Goal: Information Seeking & Learning: Check status

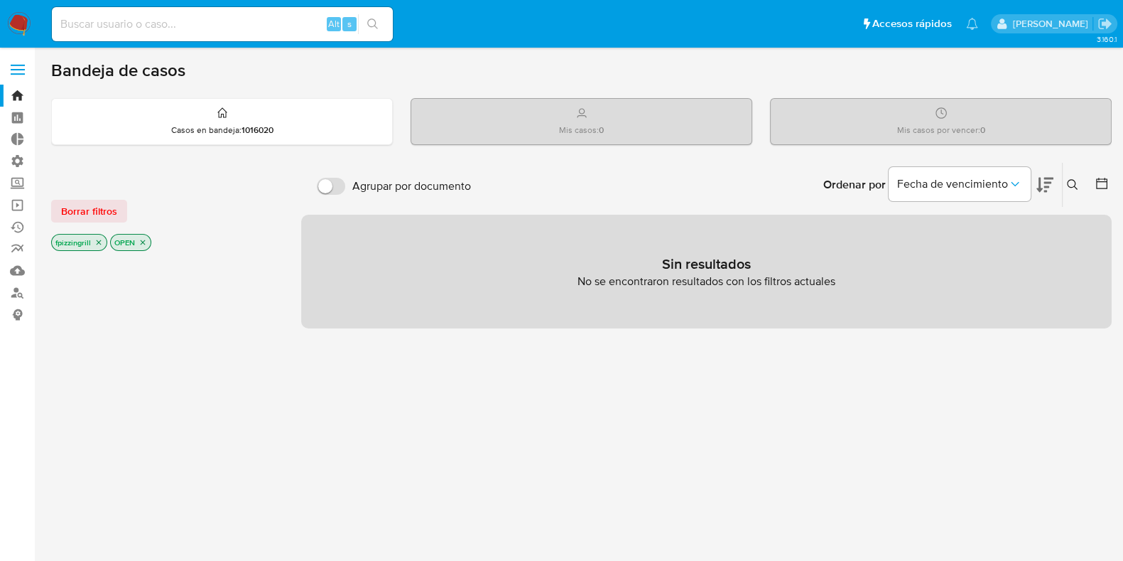
click at [212, 24] on input at bounding box center [222, 24] width 341 height 18
paste input "xHlKXhrc5xKcSD6vUulOAMGF"
type input "xHlKXhrc5xKcSD6vUulOAMGF"
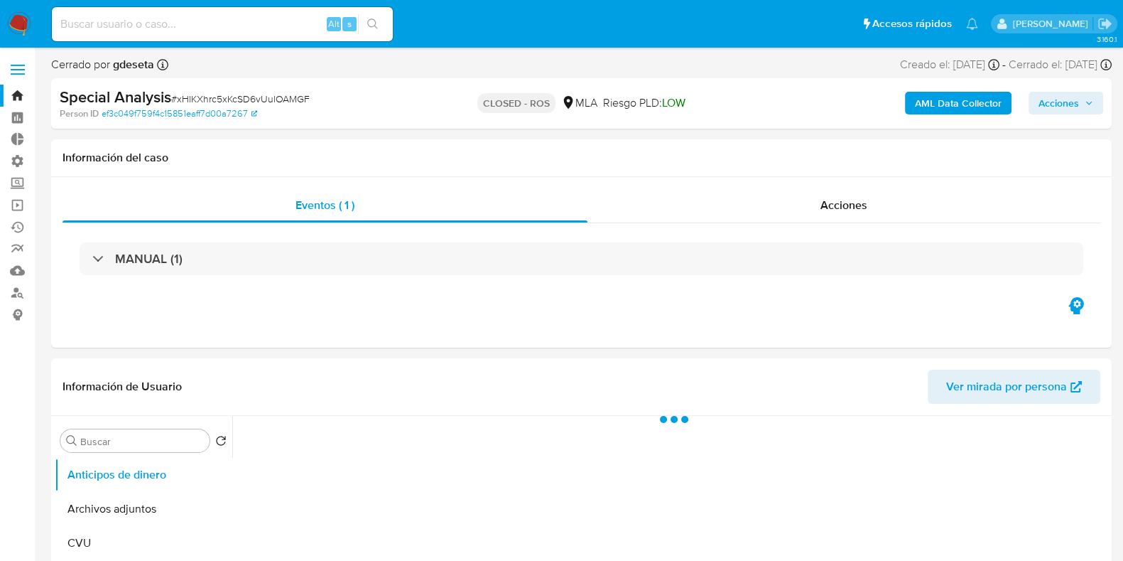
select select "10"
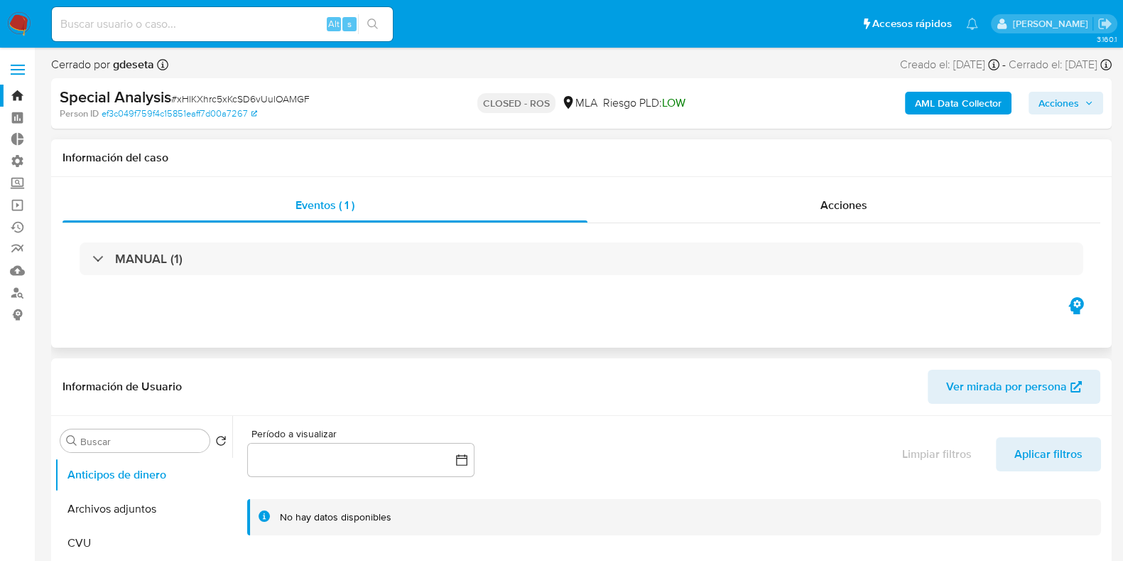
drag, startPoint x: 366, startPoint y: 296, endPoint x: 357, endPoint y: 296, distance: 8.5
click at [366, 296] on div "Eventos ( 1 ) Acciones MANUAL (1)" at bounding box center [581, 262] width 1061 height 171
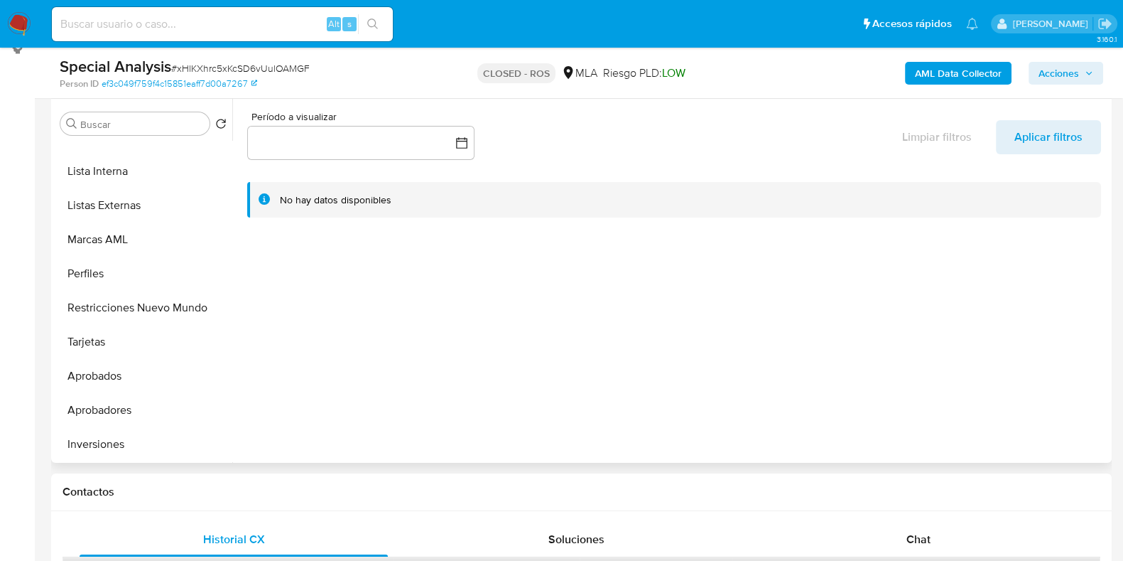
scroll to position [736, 0]
click at [117, 319] on button "Restricciones Nuevo Mundo" at bounding box center [138, 308] width 166 height 34
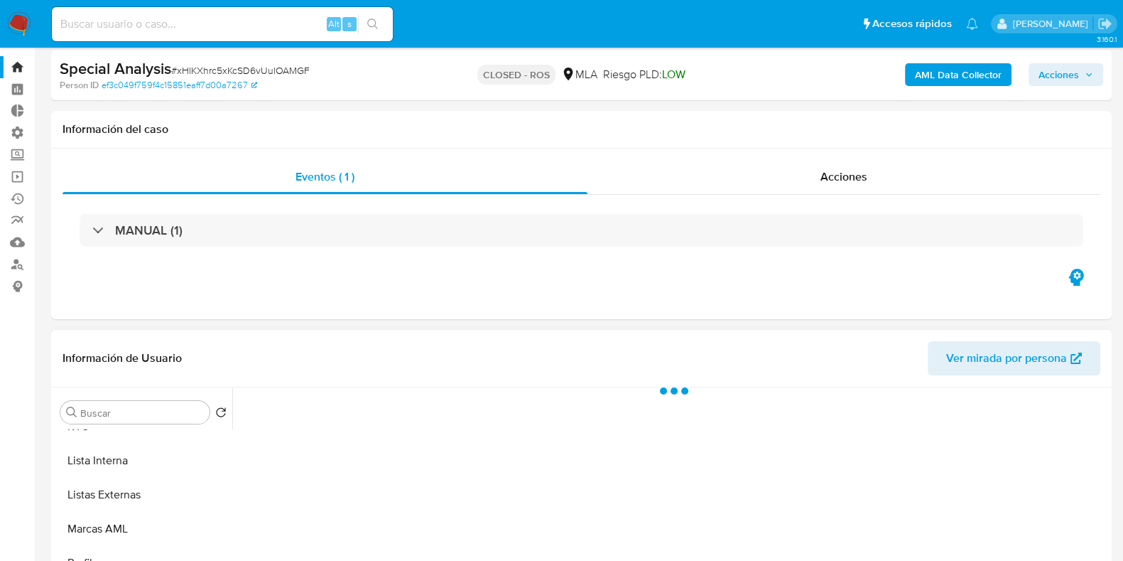
scroll to position [0, 0]
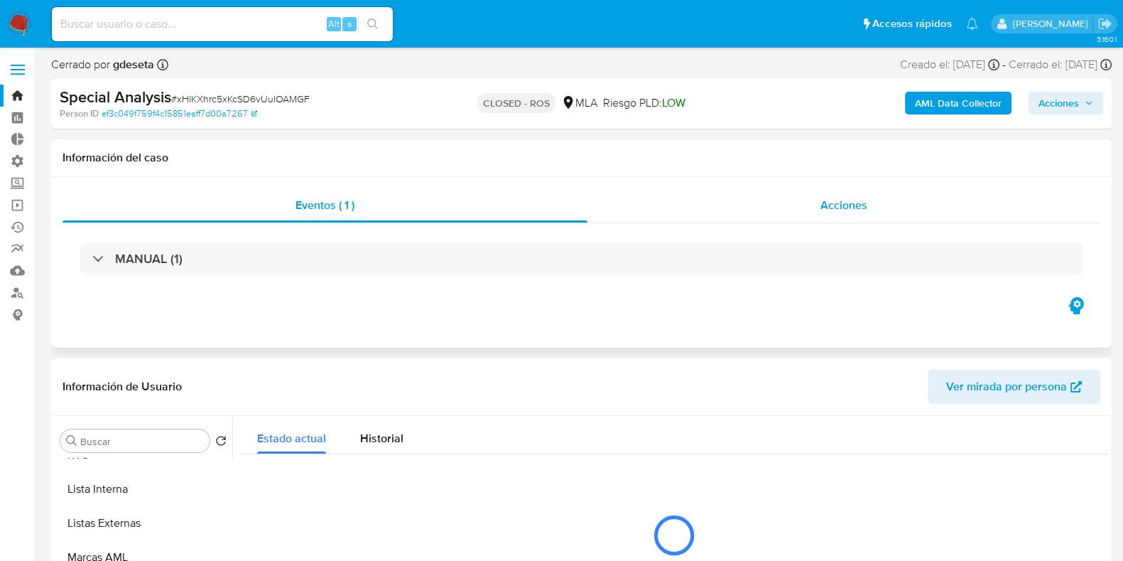
click at [1009, 197] on div "Acciones" at bounding box center [844, 205] width 513 height 34
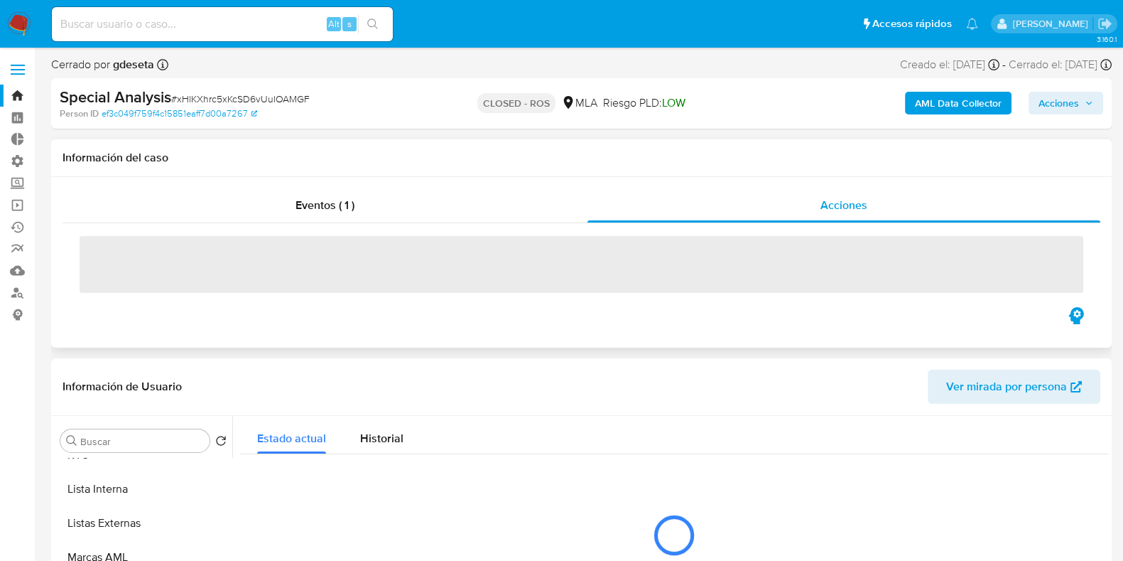
click at [804, 167] on div "Información del caso" at bounding box center [581, 158] width 1061 height 38
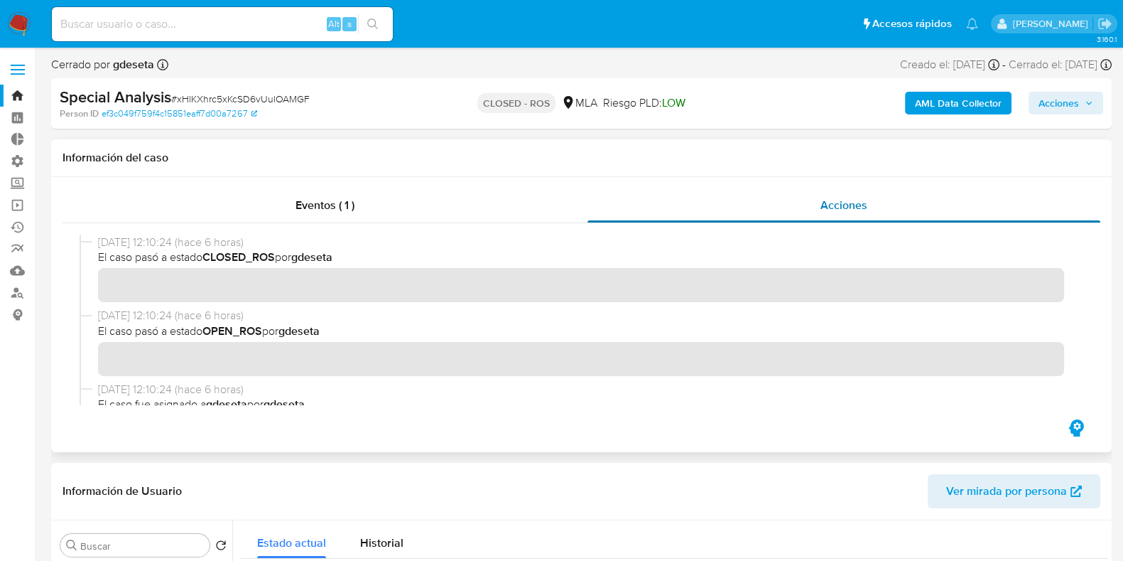
click at [1019, 191] on div "Acciones" at bounding box center [844, 205] width 513 height 34
click at [193, 23] on input at bounding box center [222, 24] width 341 height 18
paste input "Y6EgZ27cuCjf3gP3kXeNo0lQ"
type input "Y6EgZ27cuCjf3gP3kXeNo0lQ"
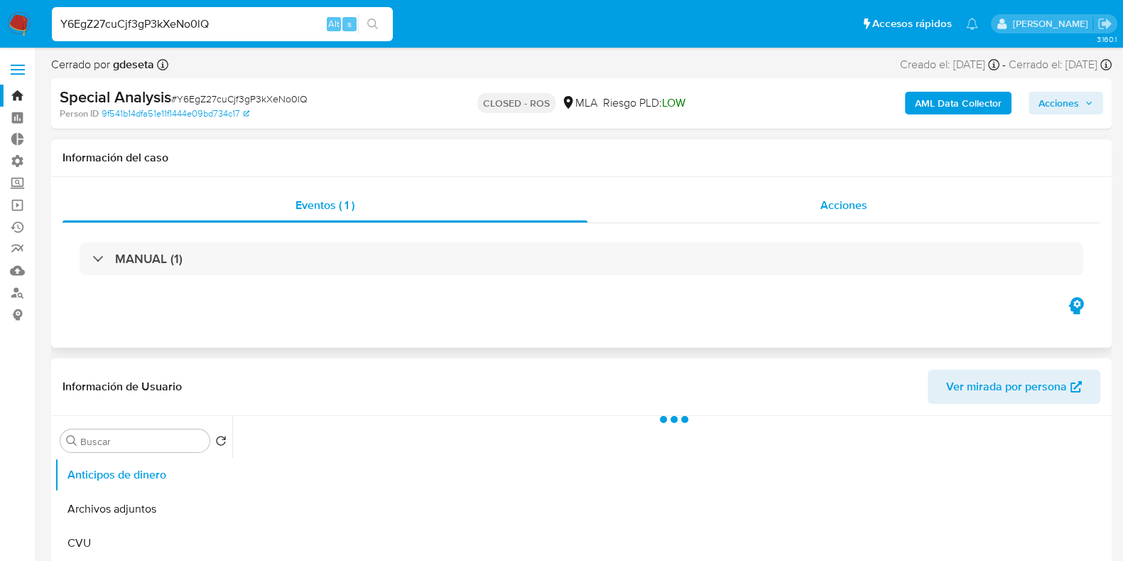
select select "10"
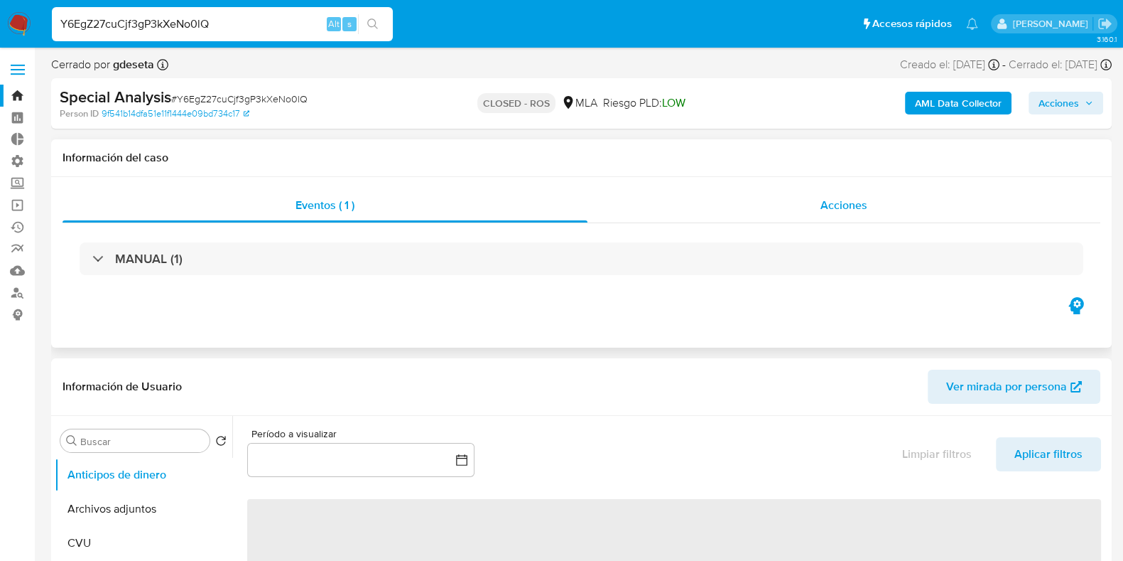
click at [833, 215] on div "Acciones" at bounding box center [844, 205] width 513 height 34
